Goal: Task Accomplishment & Management: Manage account settings

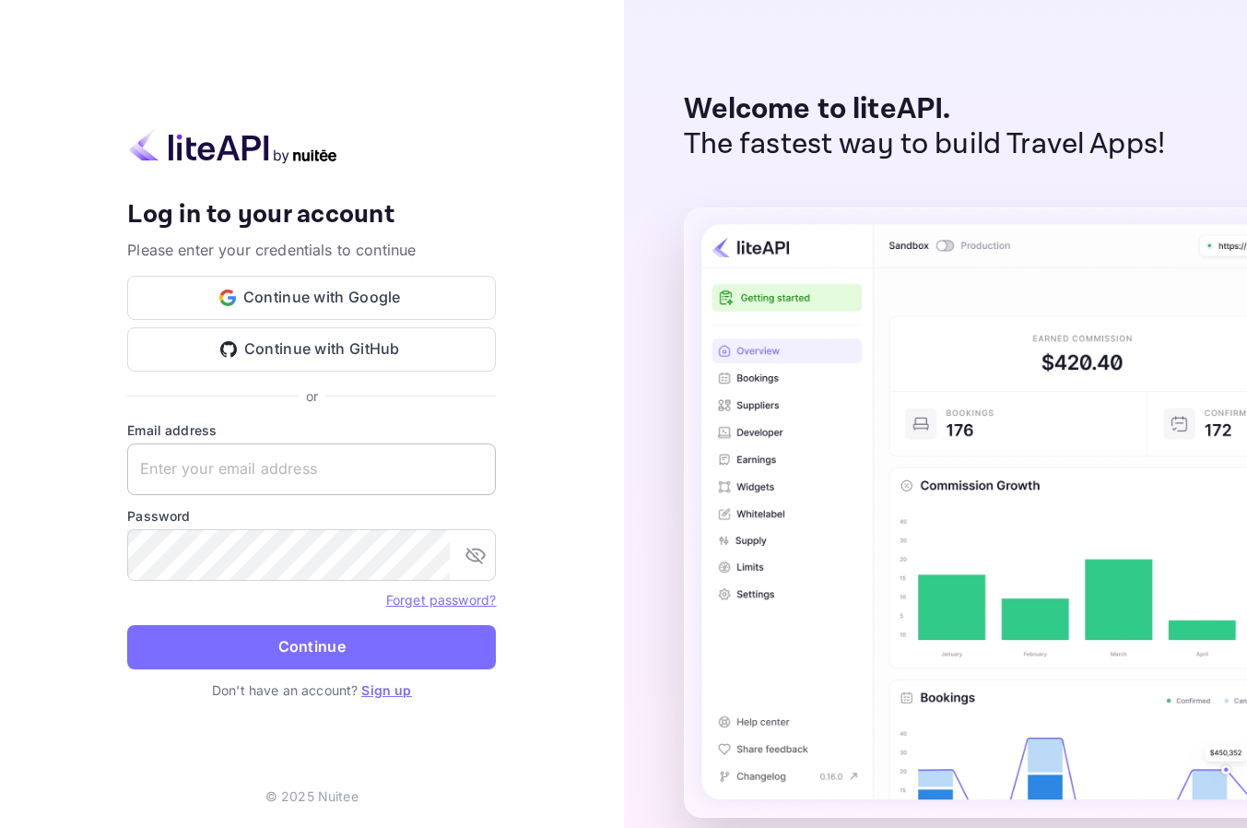
drag, startPoint x: 395, startPoint y: 438, endPoint x: 393, endPoint y: 456, distance: 18.6
click at [395, 441] on div "Email address ​" at bounding box center [311, 457] width 369 height 75
drag, startPoint x: 393, startPoint y: 456, endPoint x: 427, endPoint y: 466, distance: 35.6
click at [392, 457] on input "text" at bounding box center [311, 469] width 369 height 52
paste input "services@withjoy.com"
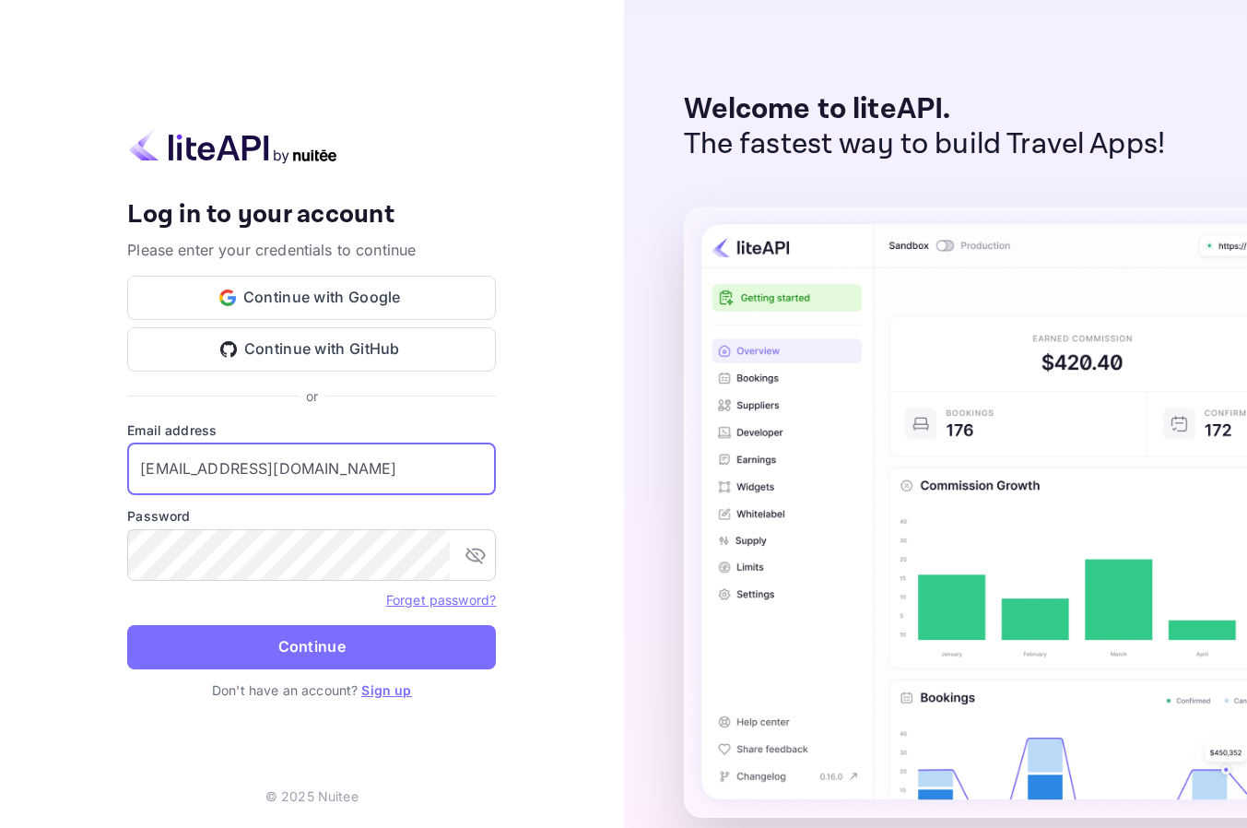
type input "services@withjoy.com"
click at [317, 545] on div "Password ​" at bounding box center [311, 543] width 369 height 75
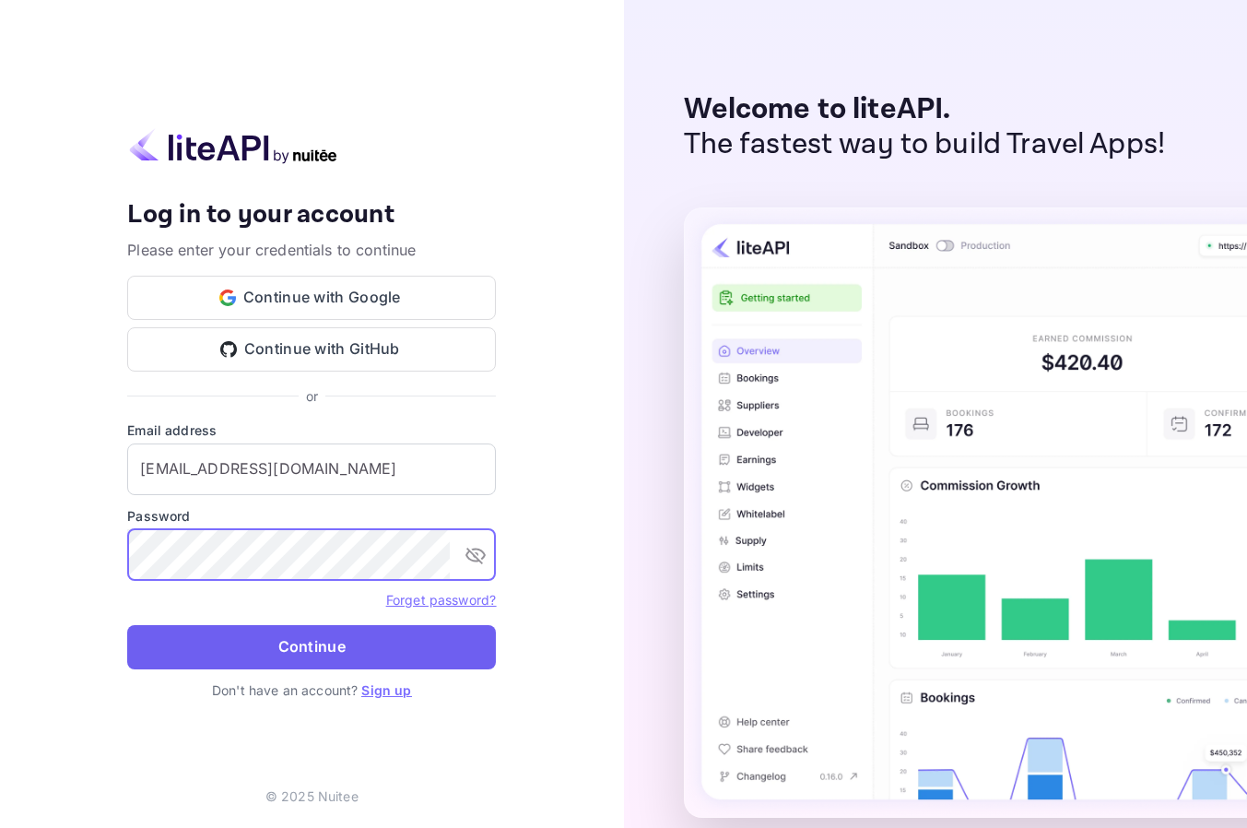
drag, startPoint x: 383, startPoint y: 663, endPoint x: 411, endPoint y: 651, distance: 31.0
click at [381, 673] on form "Email address services@withjoy.com ​ Password ​ Forget password? Continue" at bounding box center [311, 550] width 369 height 260
